Goal: Task Accomplishment & Management: Manage account settings

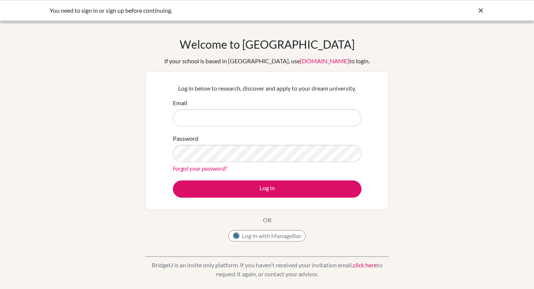
click at [480, 8] on icon at bounding box center [480, 10] width 7 height 7
click at [479, 10] on icon at bounding box center [480, 10] width 7 height 7
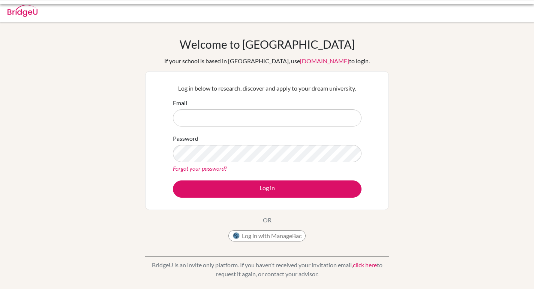
click at [317, 3] on body "You need to sign in or sign up before continuing. Your browser is not supported…" at bounding box center [267, 144] width 534 height 289
